Goal: Task Accomplishment & Management: Complete application form

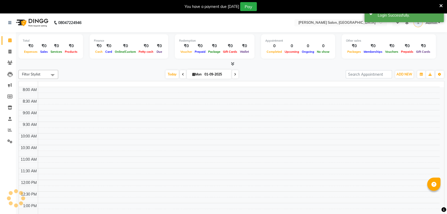
select select "en"
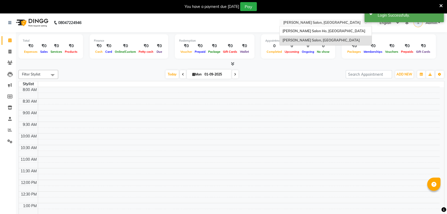
click at [328, 24] on input "text" at bounding box center [320, 23] width 77 height 5
click at [323, 30] on span "[PERSON_NAME] Salon Ho, [GEOGRAPHIC_DATA]" at bounding box center [323, 31] width 83 height 4
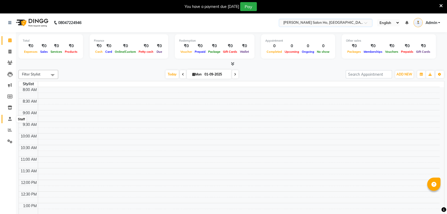
click at [10, 122] on span at bounding box center [9, 119] width 9 height 6
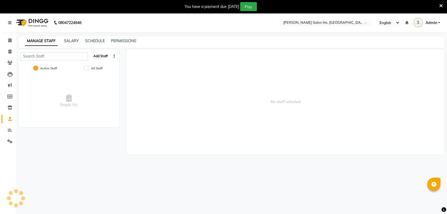
click at [98, 58] on button "Add Staff" at bounding box center [100, 56] width 19 height 9
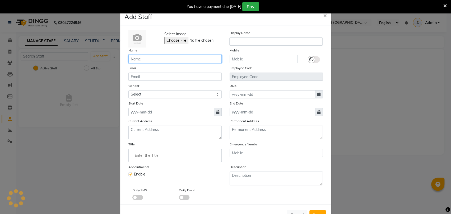
click at [153, 57] on input "text" at bounding box center [175, 59] width 93 height 8
type input "Varun"
click at [242, 63] on div "Select Image Display Name Name Varun Mobile Email Employee Code Gender Select M…" at bounding box center [226, 115] width 203 height 170
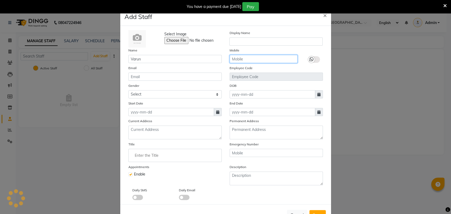
click at [244, 61] on input "text" at bounding box center [264, 59] width 68 height 8
paste input "9958040789"
type input "9958040789"
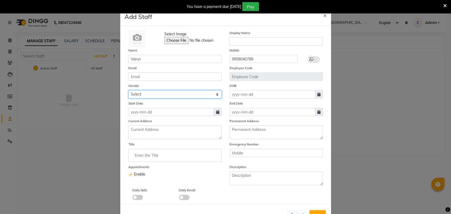
click at [204, 93] on select "Select Male Female Other Prefer Not To Say" at bounding box center [175, 94] width 93 height 8
select select "male"
click at [129, 90] on select "Select Male Female Other Prefer Not To Say" at bounding box center [175, 94] width 93 height 8
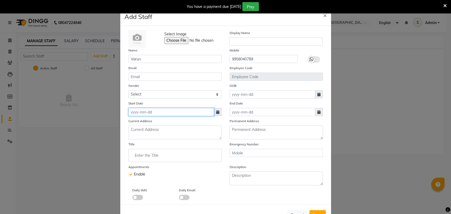
click at [191, 112] on input at bounding box center [172, 112] width 86 height 8
select select "9"
select select "2025"
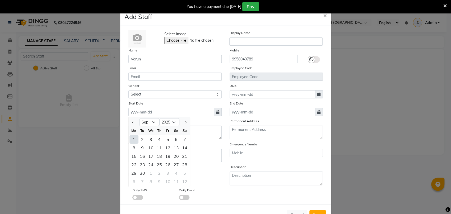
click at [134, 139] on div "1" at bounding box center [134, 139] width 8 height 8
type input "01-09-2025"
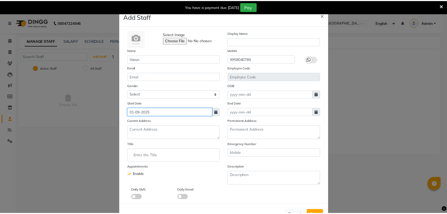
scroll to position [18, 0]
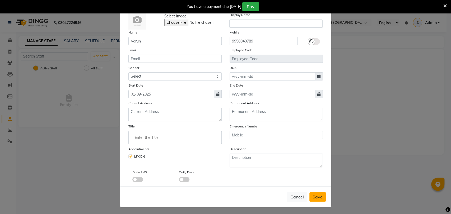
click at [314, 197] on span "Save" at bounding box center [318, 197] width 10 height 5
select select
checkbox input "false"
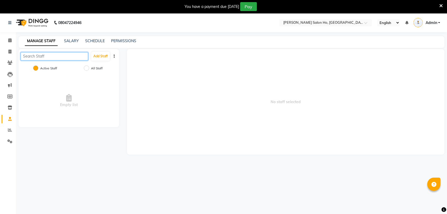
click at [47, 56] on input "text" at bounding box center [54, 56] width 67 height 8
click at [94, 66] on div "All Staff" at bounding box center [94, 69] width 17 height 6
click at [8, 107] on icon at bounding box center [10, 108] width 4 height 4
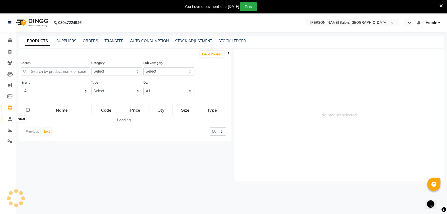
click at [10, 119] on icon at bounding box center [9, 119] width 3 height 4
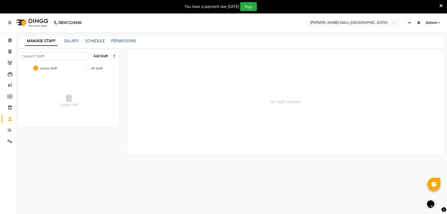
click at [100, 58] on button "Add Staff" at bounding box center [100, 56] width 19 height 9
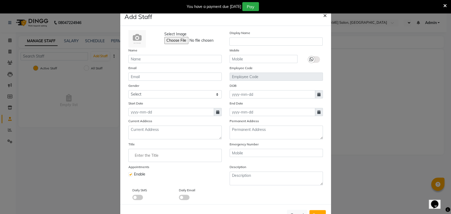
click at [323, 15] on span "×" at bounding box center [325, 15] width 4 height 8
checkbox input "false"
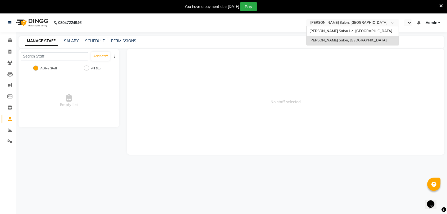
click at [326, 22] on input "text" at bounding box center [347, 23] width 77 height 5
click at [325, 29] on span "[PERSON_NAME] Salon Ho, [GEOGRAPHIC_DATA]" at bounding box center [350, 31] width 83 height 4
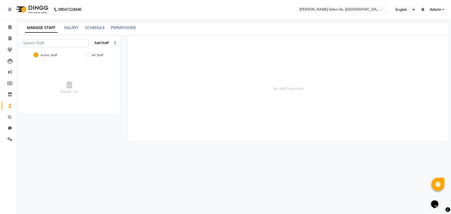
click at [102, 44] on button "Add Staff" at bounding box center [101, 43] width 19 height 9
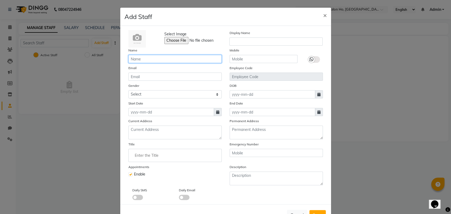
click at [162, 60] on input "text" at bounding box center [175, 59] width 93 height 8
type input "Varun"
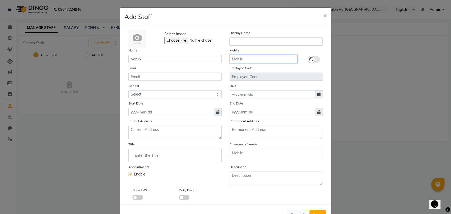
click at [233, 60] on input "text" at bounding box center [264, 59] width 68 height 8
paste input "9958040789"
type input "9958040789"
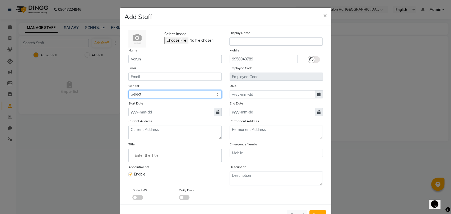
click at [170, 91] on select "Select [DEMOGRAPHIC_DATA] [DEMOGRAPHIC_DATA] Other Prefer Not To Say" at bounding box center [175, 94] width 93 height 8
select select "[DEMOGRAPHIC_DATA]"
click at [129, 90] on select "Select [DEMOGRAPHIC_DATA] [DEMOGRAPHIC_DATA] Other Prefer Not To Say" at bounding box center [175, 94] width 93 height 8
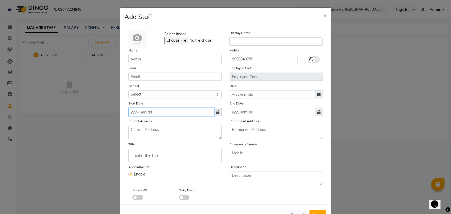
click at [161, 111] on input at bounding box center [172, 112] width 86 height 8
select select "9"
select select "2025"
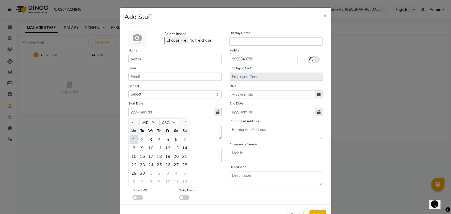
click at [135, 137] on div "1" at bounding box center [134, 139] width 8 height 8
type input "01-09-2025"
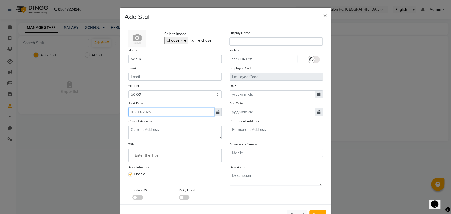
scroll to position [18, 0]
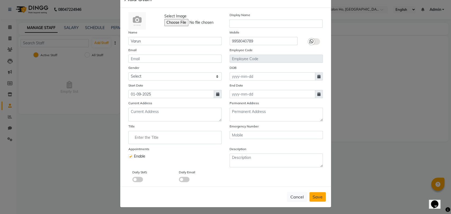
click at [313, 195] on span "Save" at bounding box center [318, 197] width 10 height 5
select select
checkbox input "false"
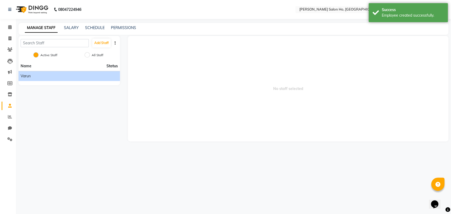
click at [88, 76] on div "Varun" at bounding box center [69, 77] width 97 height 6
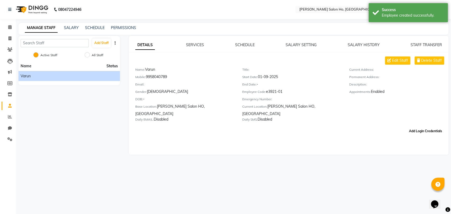
click at [410, 127] on button "Add Login Credentials" at bounding box center [425, 131] width 37 height 9
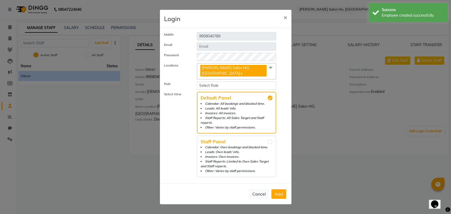
click at [191, 75] on label "Locations" at bounding box center [176, 70] width 33 height 15
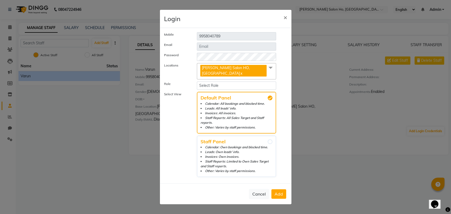
click at [264, 71] on span "Bellance Salon HO, Bengaluru x" at bounding box center [237, 71] width 80 height 17
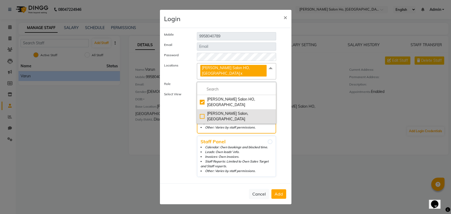
click at [201, 111] on div "[PERSON_NAME] Salon, [GEOGRAPHIC_DATA]" at bounding box center [237, 116] width 74 height 11
checkbox input "true"
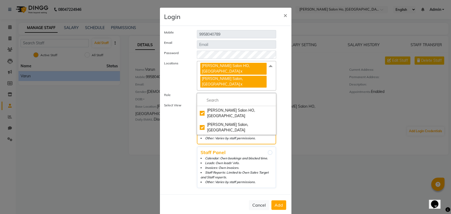
click at [185, 85] on div "Mobile 9958040789 Email Password Locations Bellance Salon HO, Bengaluru x Bella…" at bounding box center [225, 110] width 123 height 161
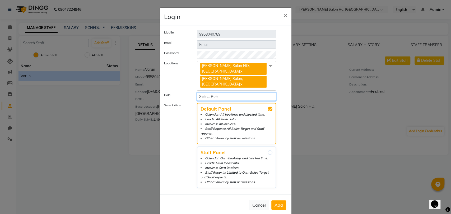
click at [204, 93] on select "Select Role Operator Manager Administrator" at bounding box center [237, 97] width 80 height 8
select select "5840"
click at [197, 93] on select "Select Role Operator Manager Administrator" at bounding box center [237, 97] width 80 height 8
click at [282, 203] on span "Add" at bounding box center [279, 205] width 8 height 5
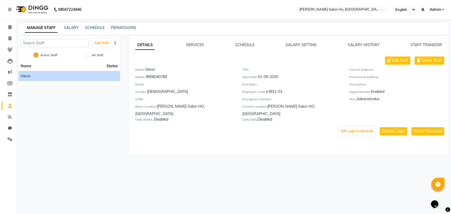
click at [438, 10] on span "Admin" at bounding box center [436, 10] width 12 height 6
click at [420, 34] on link "Sign out" at bounding box center [417, 36] width 48 height 8
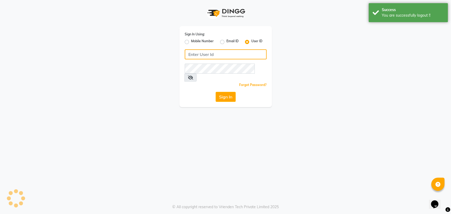
type input "9850407724"
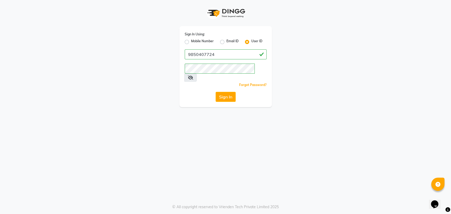
click at [191, 42] on label "Mobile Number" at bounding box center [202, 42] width 23 height 6
click at [191, 42] on input "Mobile Number" at bounding box center [192, 40] width 3 height 3
radio input "true"
radio input "false"
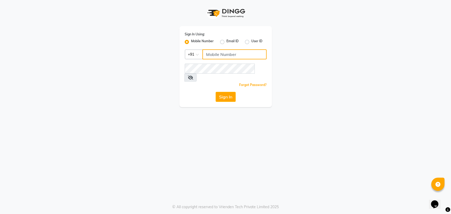
click at [220, 58] on input "Username" at bounding box center [235, 54] width 64 height 10
paste input "9289115242"
type input "9289115242"
drag, startPoint x: 204, startPoint y: 83, endPoint x: 221, endPoint y: 89, distance: 18.1
click at [221, 89] on div "Sign In Using: Mobile Number Email ID User ID Country Code × +91 9289115242 Rem…" at bounding box center [226, 66] width 93 height 81
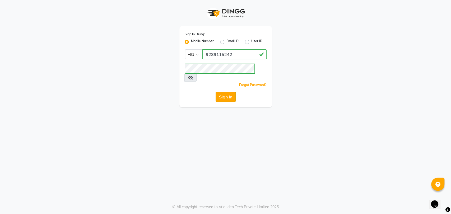
click at [221, 92] on button "Sign In" at bounding box center [226, 97] width 20 height 10
click at [204, 92] on div "Sign In" at bounding box center [226, 97] width 82 height 10
click at [233, 92] on button "Sign In" at bounding box center [226, 97] width 20 height 10
